Goal: Book appointment/travel/reservation

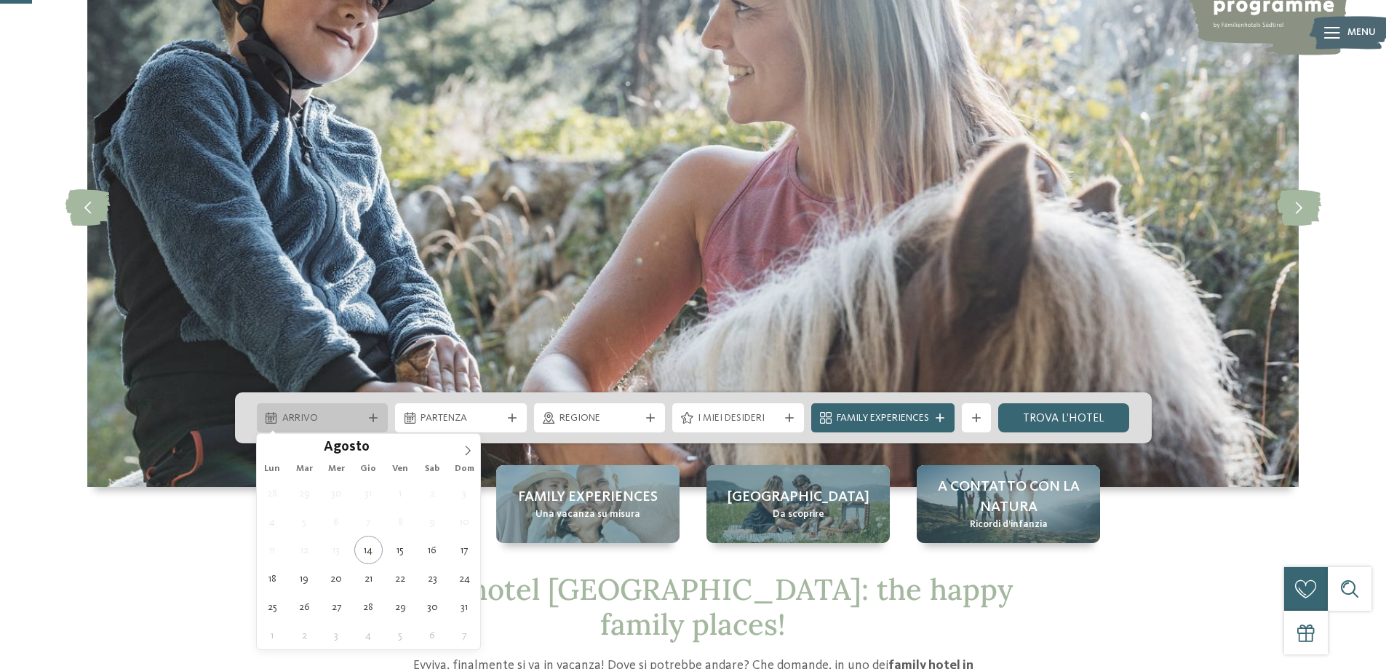
click at [381, 423] on div "Arrivo" at bounding box center [323, 417] width 132 height 29
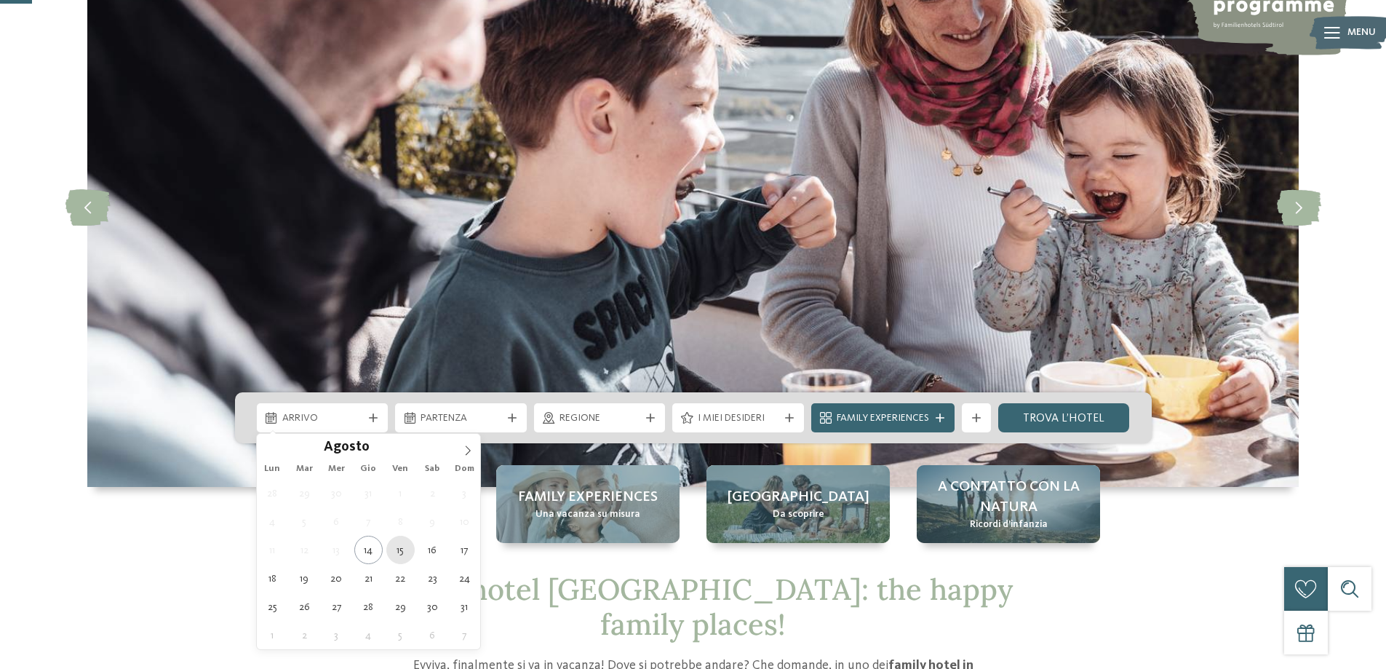
type div "[DATE]"
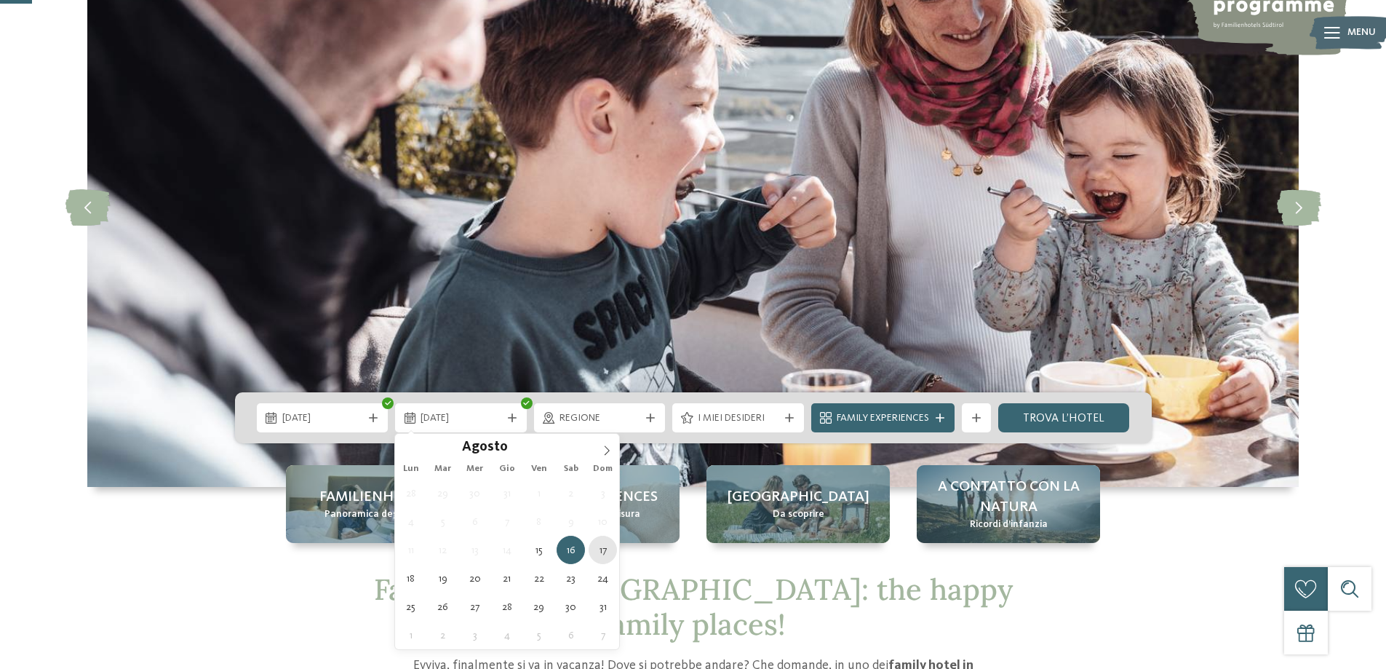
type div "[DATE]"
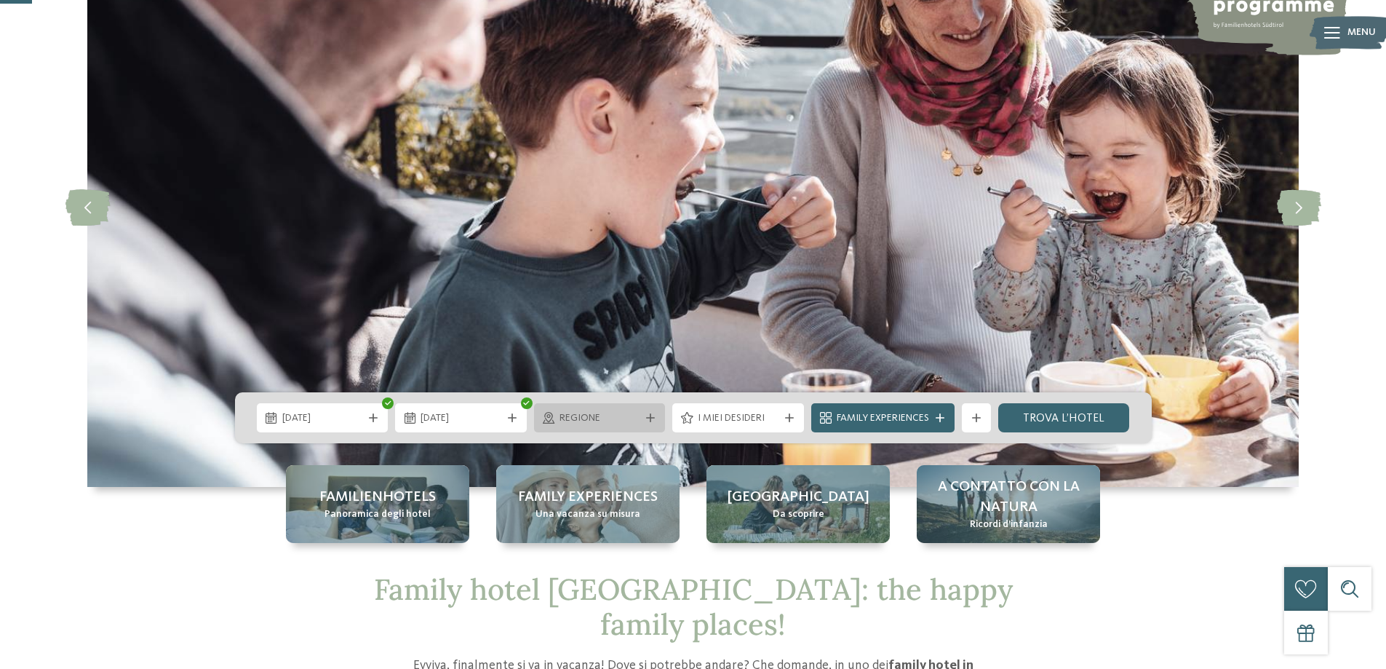
click at [629, 412] on span "Regione" at bounding box center [600, 418] width 81 height 15
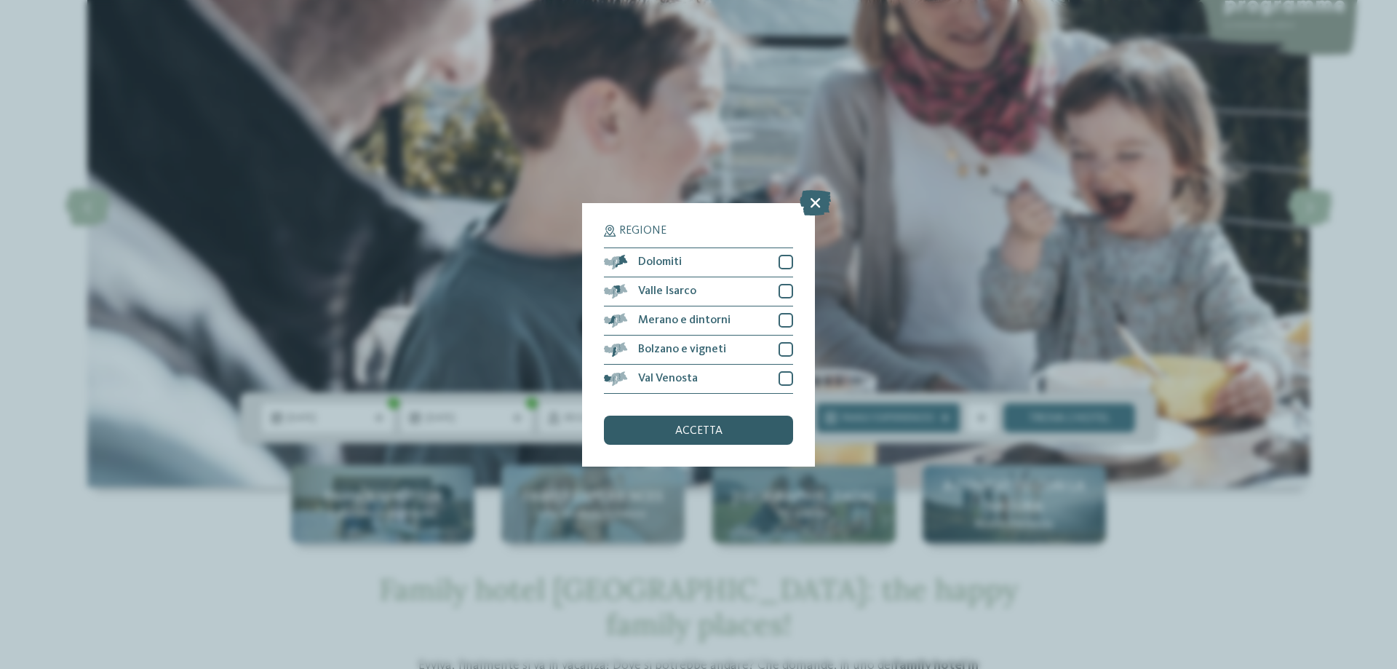
click at [632, 424] on div "accetta" at bounding box center [698, 429] width 189 height 29
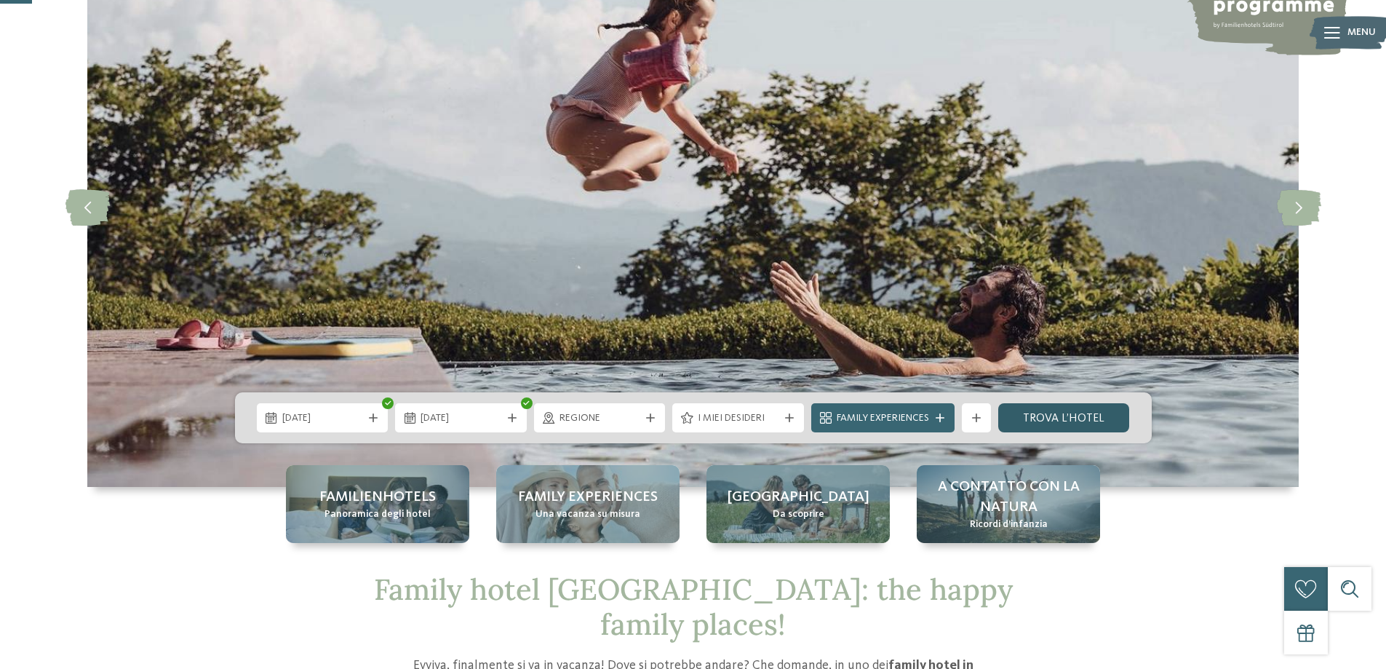
click at [1112, 421] on link "trova l’hotel" at bounding box center [1064, 417] width 132 height 29
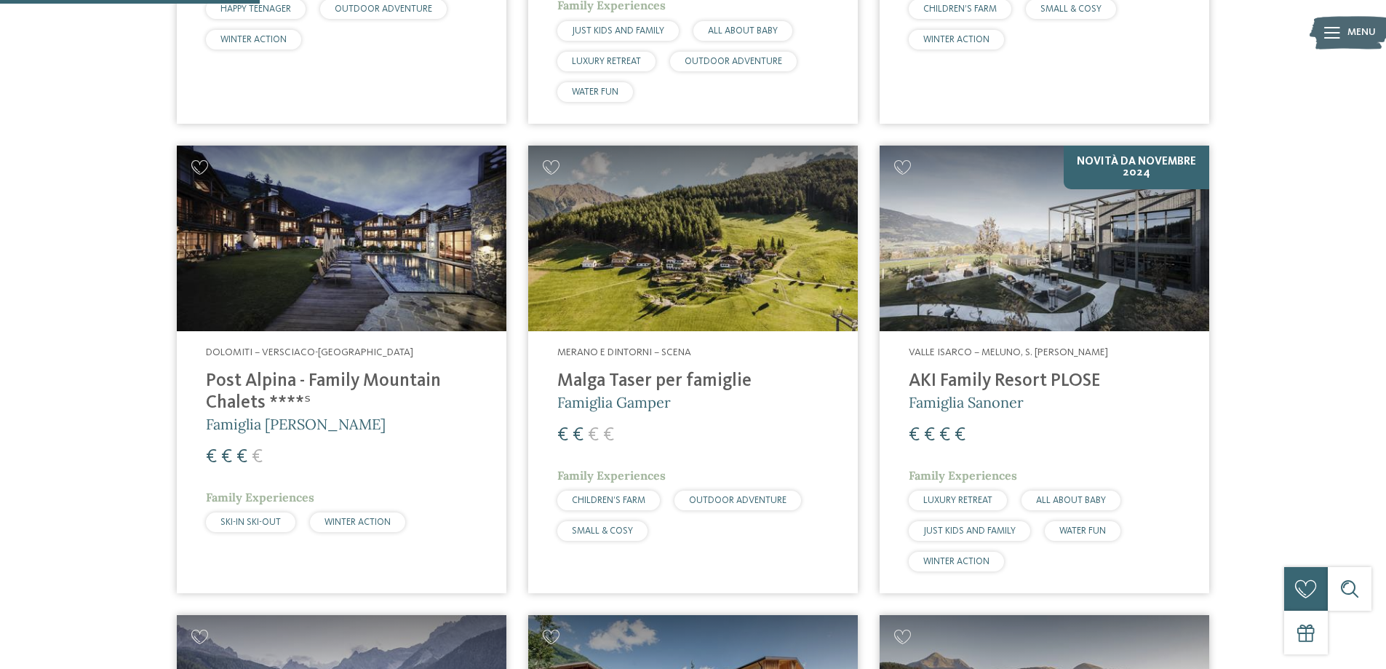
scroll to position [550, 0]
